Goal: Transaction & Acquisition: Purchase product/service

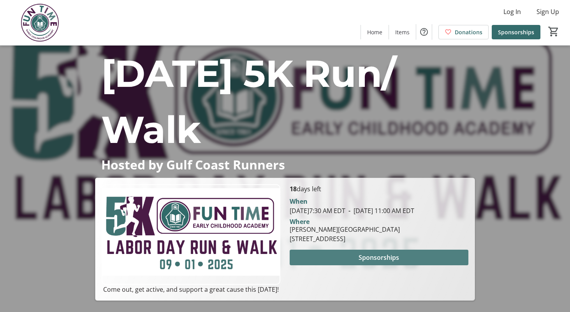
click at [378, 262] on span "Sponsorships" at bounding box center [378, 257] width 40 height 9
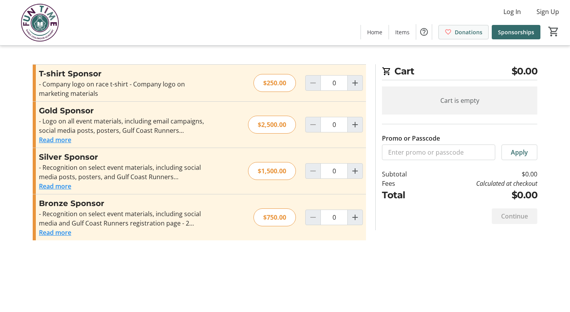
click at [464, 31] on span "Donations" at bounding box center [468, 32] width 28 height 8
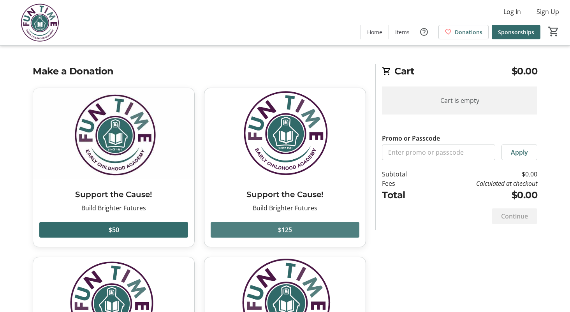
click at [284, 228] on span "$125" at bounding box center [285, 229] width 14 height 9
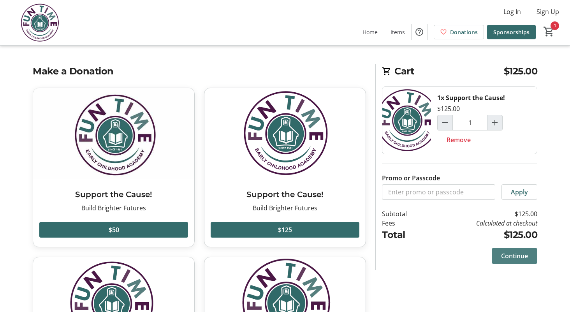
click at [514, 253] on span "Continue" at bounding box center [514, 255] width 27 height 9
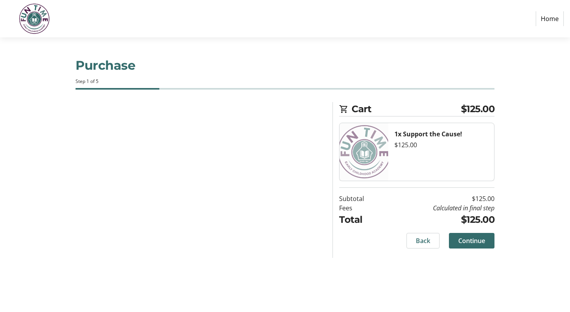
select select "US"
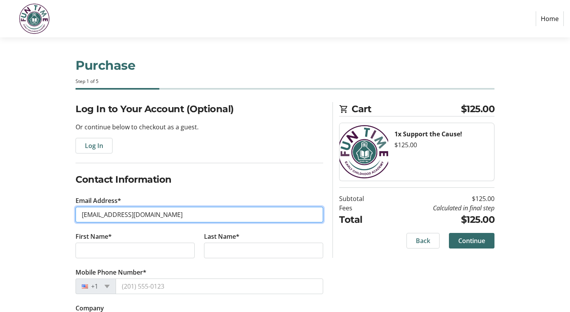
type input "[EMAIL_ADDRESS][DOMAIN_NAME]"
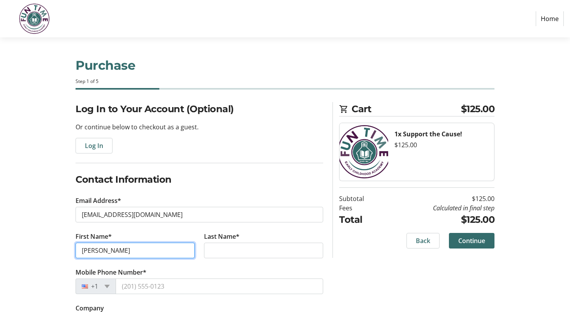
type input "[PERSON_NAME]"
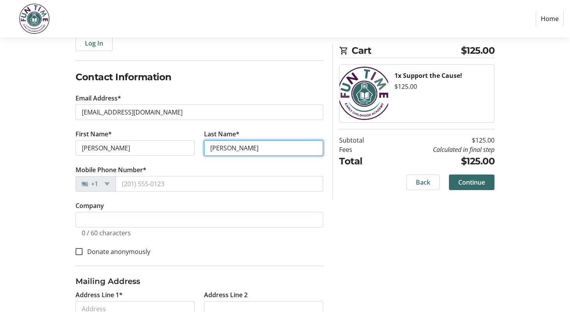
scroll to position [104, 0]
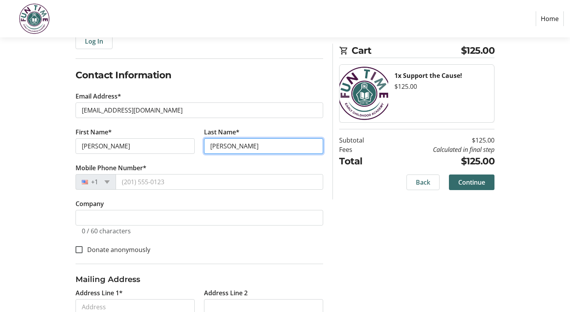
type input "[PERSON_NAME]"
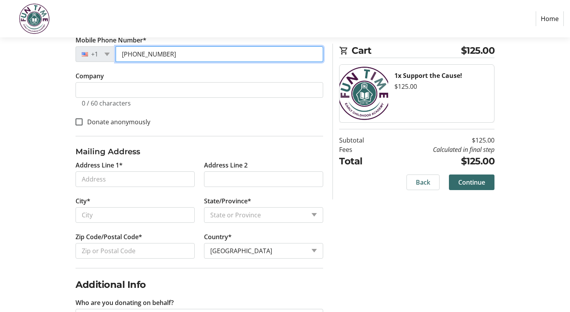
scroll to position [238, 0]
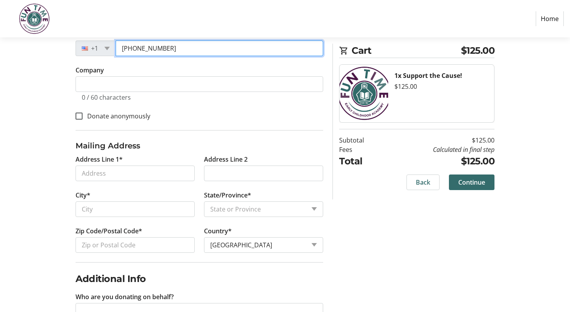
type input "[PHONE_NUMBER]"
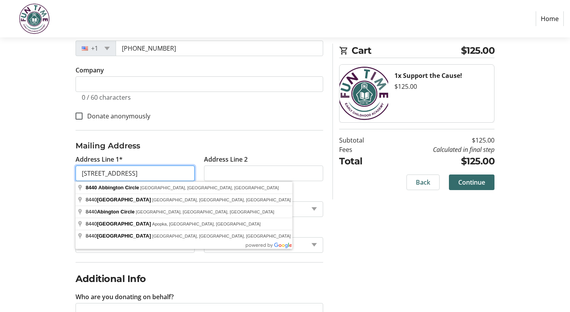
type input "[STREET_ADDRESS]"
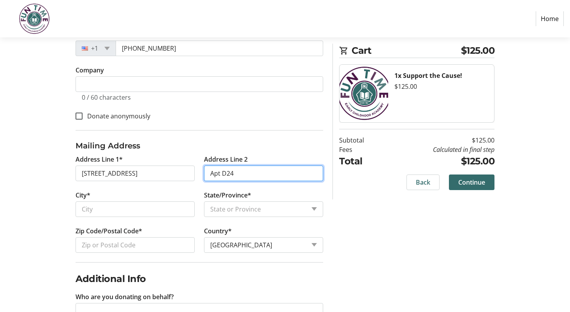
type input "Apt D24"
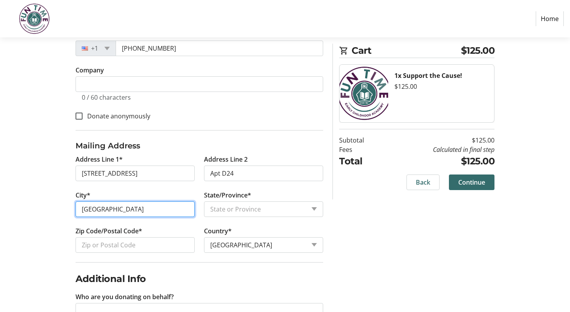
type input "[GEOGRAPHIC_DATA]"
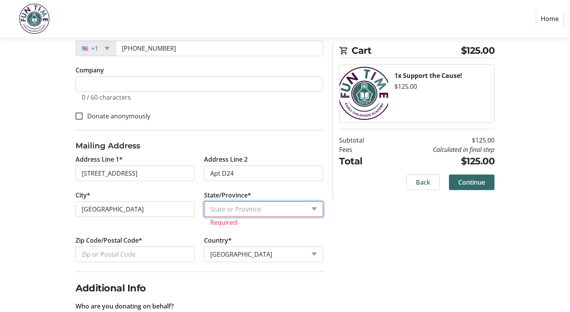
select select "FL"
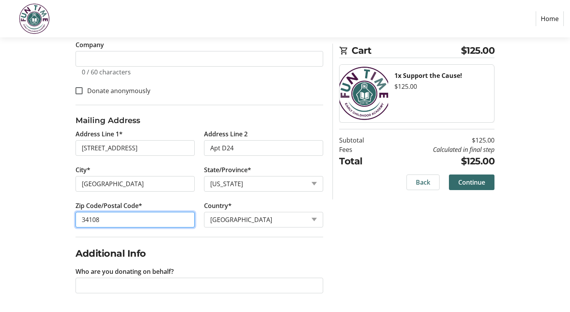
scroll to position [263, 0]
type input "34108"
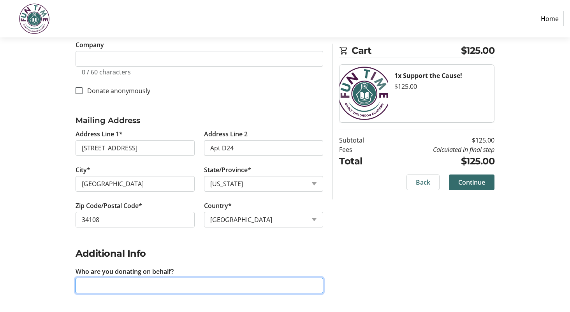
click at [88, 288] on input "Who are you donating on behalf?" at bounding box center [198, 285] width 247 height 16
type input "To benefit the children of FunTime."
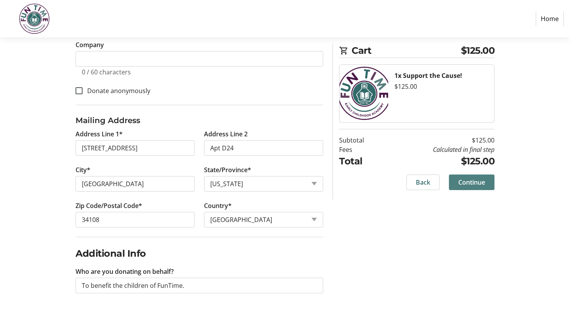
click at [481, 181] on span "Continue" at bounding box center [471, 181] width 27 height 9
